Goal: Register for event/course

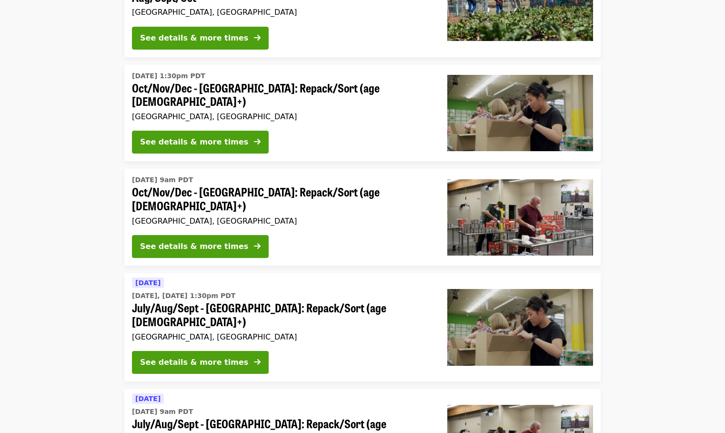
scroll to position [114, 0]
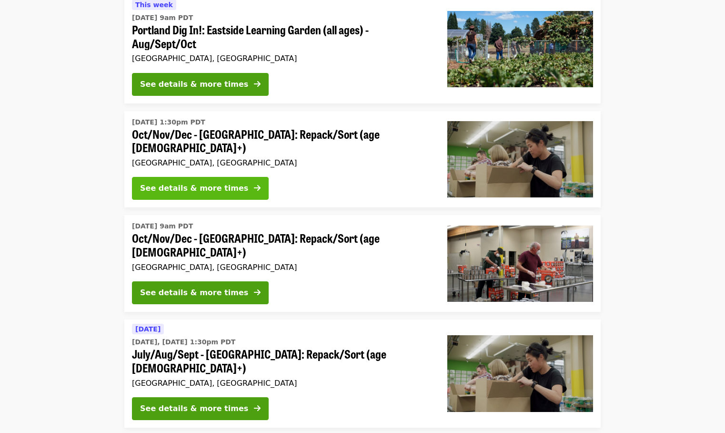
click at [191, 183] on div "See details & more times" at bounding box center [194, 187] width 108 height 11
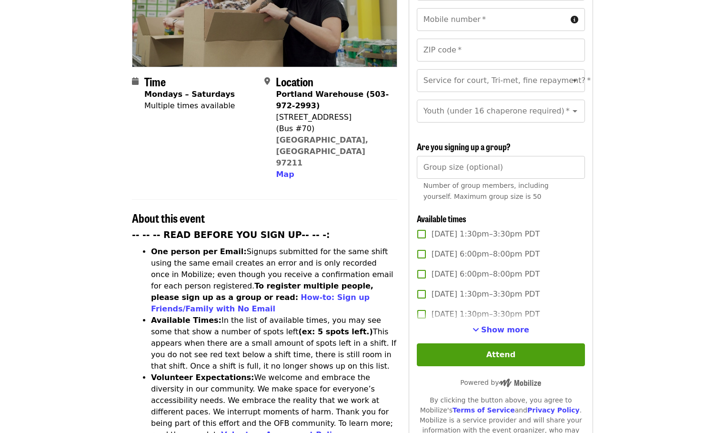
scroll to position [219, 0]
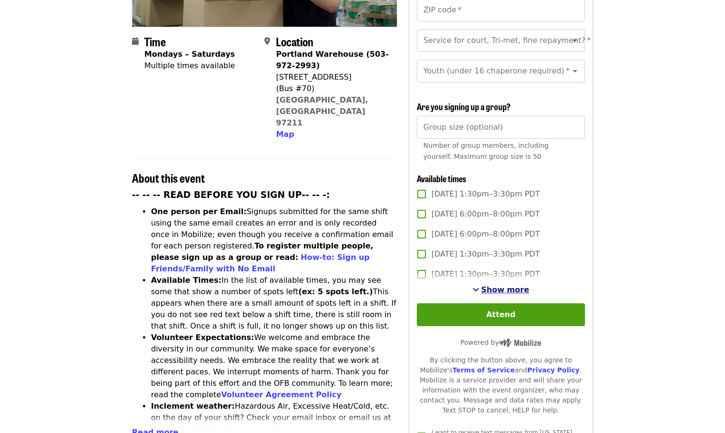
click at [509, 285] on span "Show more" at bounding box center [505, 289] width 48 height 9
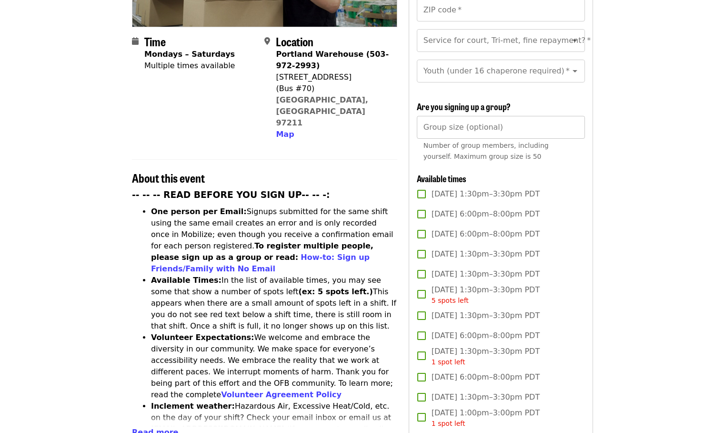
click at [576, 126] on input "*" at bounding box center [501, 127] width 168 height 23
click at [574, 123] on input "*" at bounding box center [501, 127] width 168 height 23
type input "*"
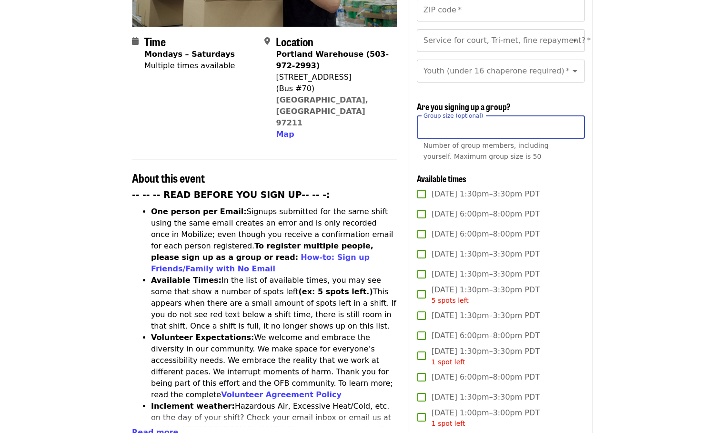
click at [574, 123] on input "*" at bounding box center [501, 127] width 168 height 23
click at [529, 151] on div "Number of group members, including yourself. Maximum group size is 50" at bounding box center [500, 151] width 155 height 22
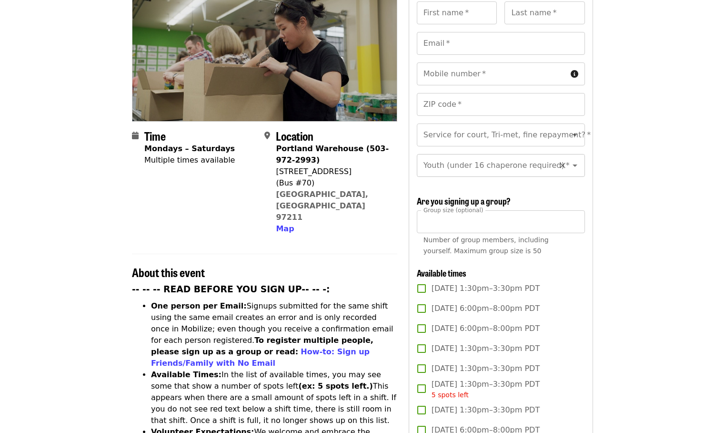
scroll to position [84, 0]
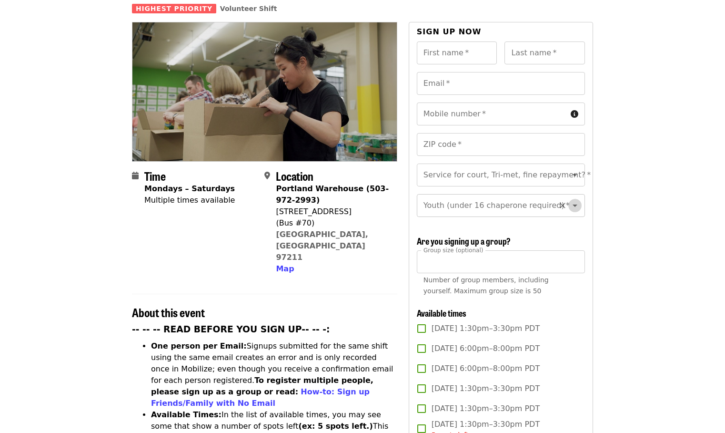
click at [569, 200] on icon "Open" at bounding box center [574, 205] width 11 height 11
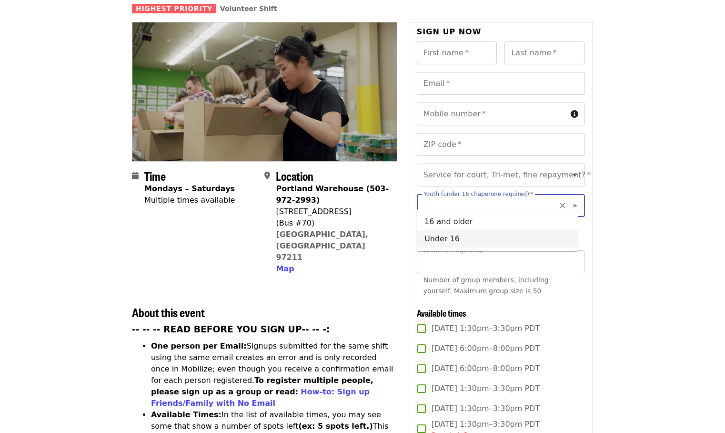
click at [463, 232] on li "Under 16" at bounding box center [497, 238] width 161 height 17
type input "********"
click at [569, 169] on icon "Open" at bounding box center [574, 174] width 11 height 11
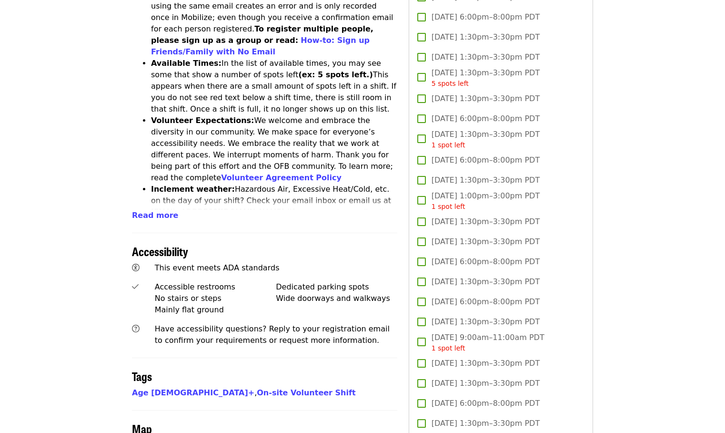
scroll to position [292, 0]
